Goal: Transaction & Acquisition: Purchase product/service

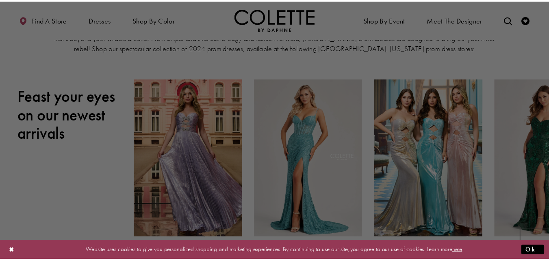
scroll to position [78, 0]
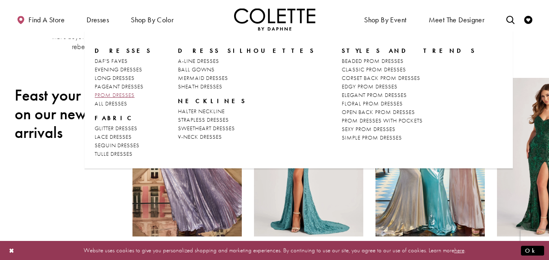
click at [125, 92] on span "PROM DRESSES" at bounding box center [115, 94] width 40 height 7
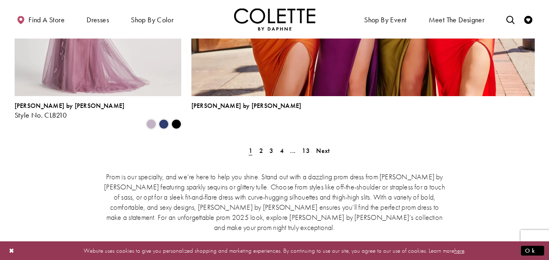
scroll to position [1915, 0]
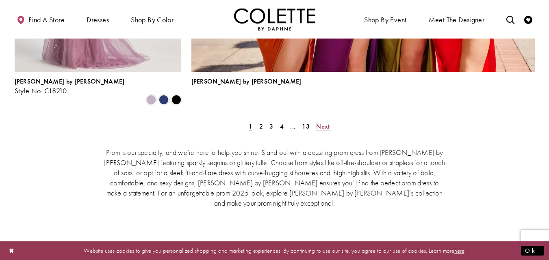
click at [322, 122] on span "Next" at bounding box center [322, 126] width 13 height 9
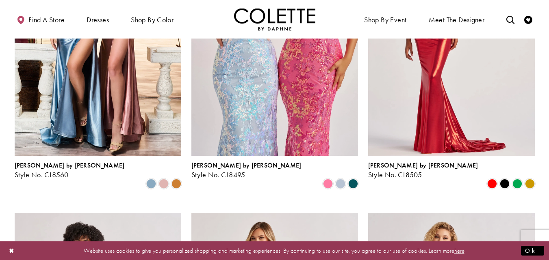
scroll to position [626, 0]
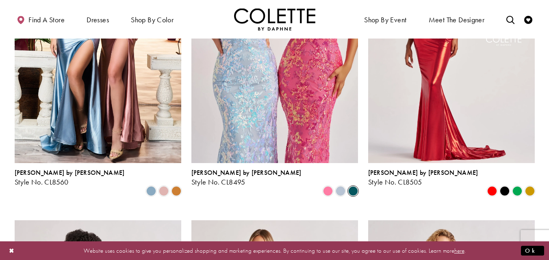
click at [354, 186] on span "Product List" at bounding box center [353, 191] width 10 height 10
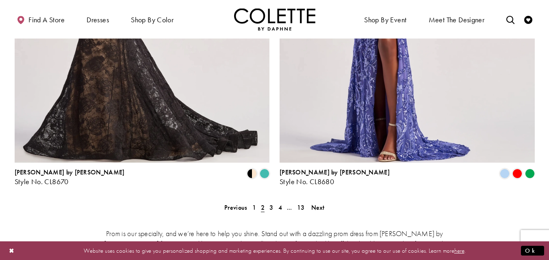
scroll to position [1652, 0]
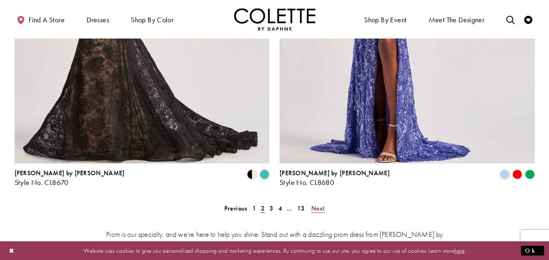
click at [315, 204] on span "Next" at bounding box center [317, 208] width 13 height 9
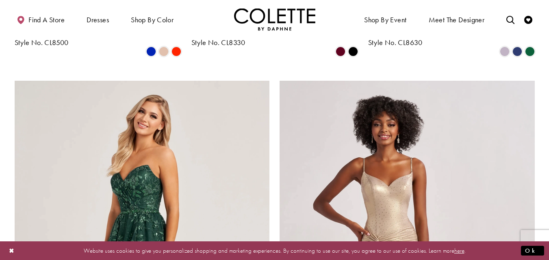
scroll to position [1366, 0]
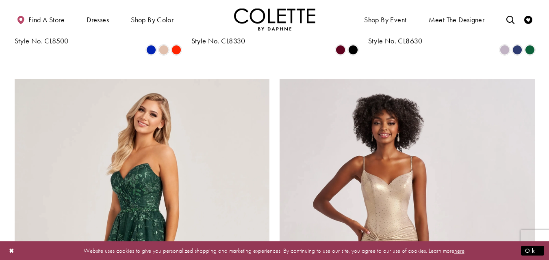
click at [9, 247] on button "Close Dialog" at bounding box center [12, 251] width 14 height 14
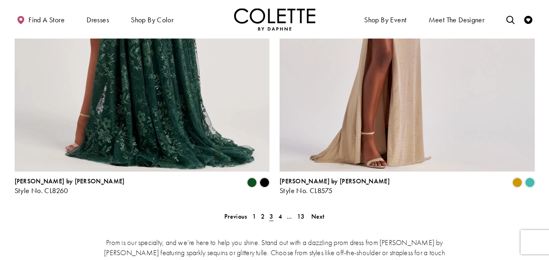
scroll to position [1656, 0]
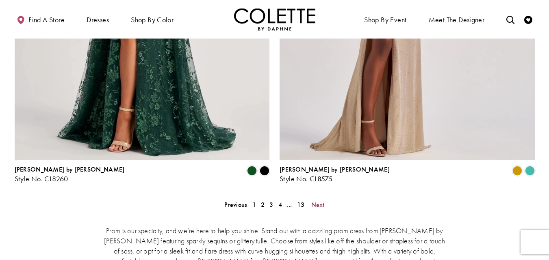
click at [316, 201] on span "Next" at bounding box center [317, 205] width 13 height 9
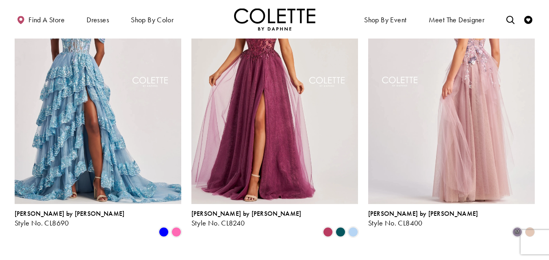
scroll to position [885, 0]
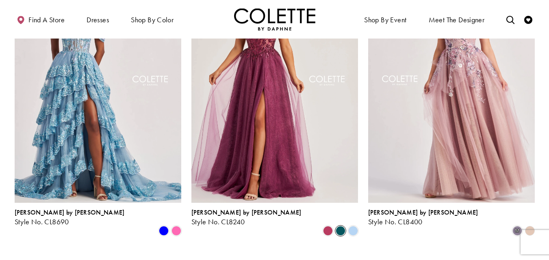
click at [340, 226] on span "Product List" at bounding box center [341, 231] width 10 height 10
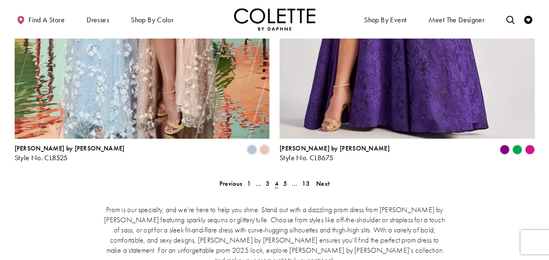
scroll to position [1671, 0]
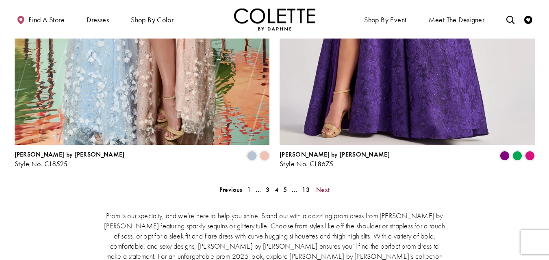
click at [321, 186] on span "Next" at bounding box center [322, 190] width 13 height 9
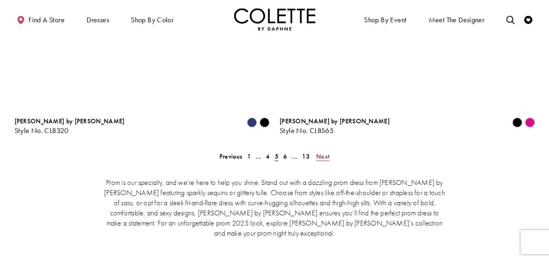
scroll to position [1713, 0]
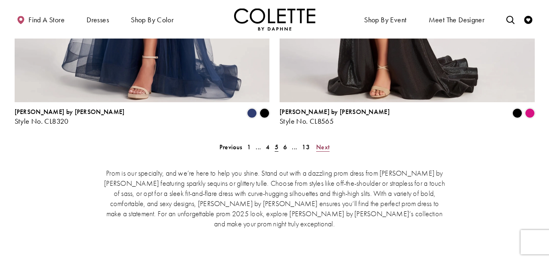
click at [321, 143] on span "Next" at bounding box center [322, 147] width 13 height 9
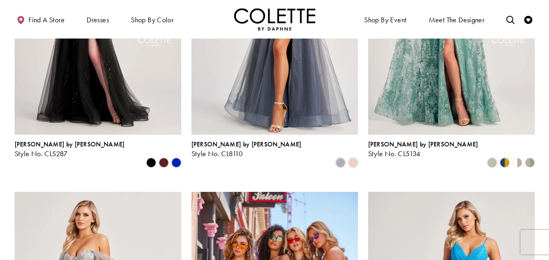
scroll to position [355, 0]
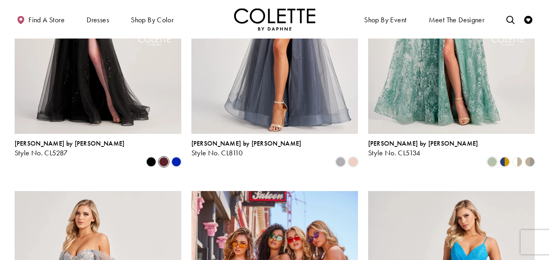
click at [165, 157] on span "Product List" at bounding box center [164, 162] width 10 height 10
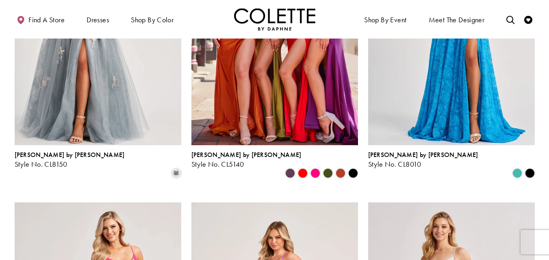
scroll to position [643, 0]
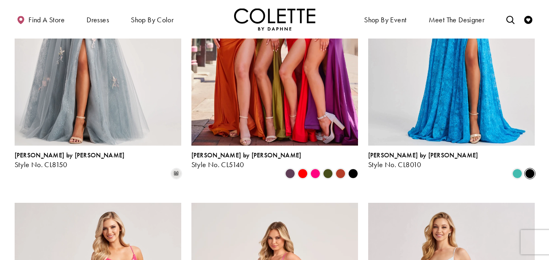
click at [533, 169] on span "Product List" at bounding box center [530, 174] width 10 height 10
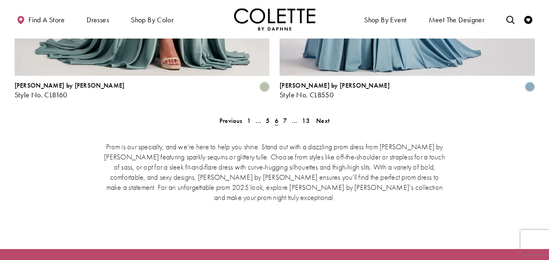
scroll to position [1740, 0]
click at [325, 116] on span "Next" at bounding box center [322, 120] width 13 height 9
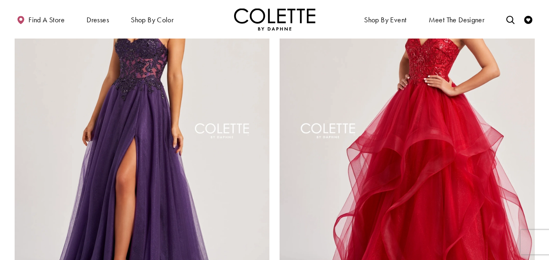
scroll to position [1498, 0]
